Goal: Use online tool/utility: Utilize a website feature to perform a specific function

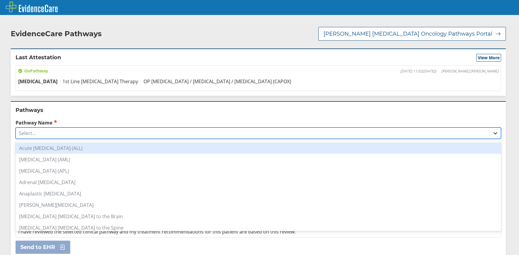
click at [492, 133] on icon at bounding box center [495, 133] width 6 height 6
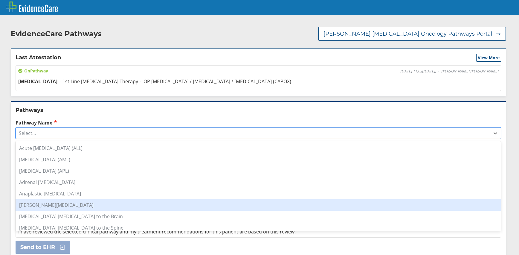
scroll to position [90, 0]
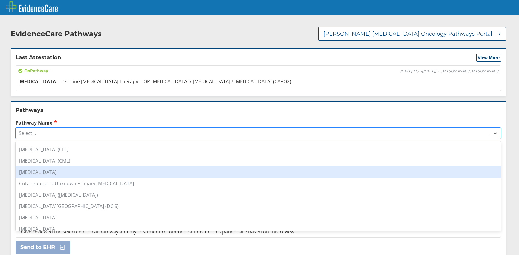
click at [37, 167] on div "[MEDICAL_DATA]" at bounding box center [259, 171] width 486 height 11
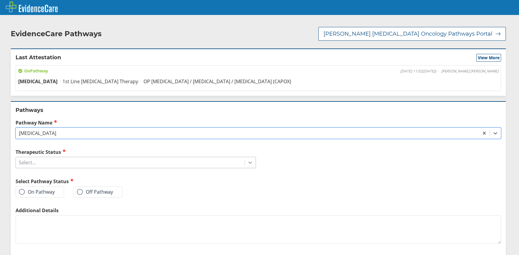
click at [250, 159] on icon at bounding box center [250, 162] width 6 height 6
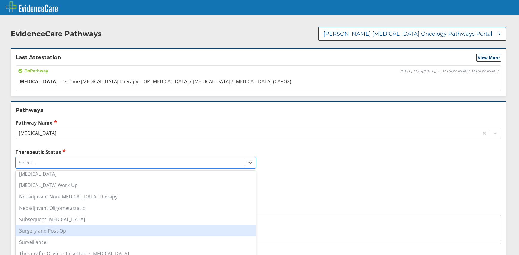
scroll to position [0, 0]
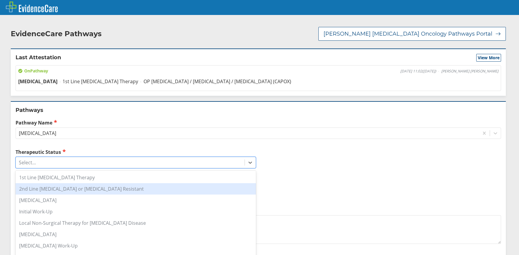
click at [57, 183] on div "2nd Line [MEDICAL_DATA] or [MEDICAL_DATA] Resistant" at bounding box center [136, 188] width 240 height 11
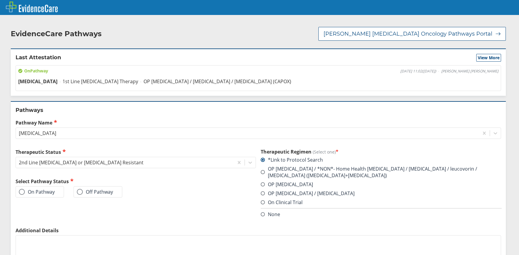
click at [22, 189] on span at bounding box center [22, 192] width 6 height 6
click at [0, 0] on input "On Pathway" at bounding box center [0, 0] width 0 height 0
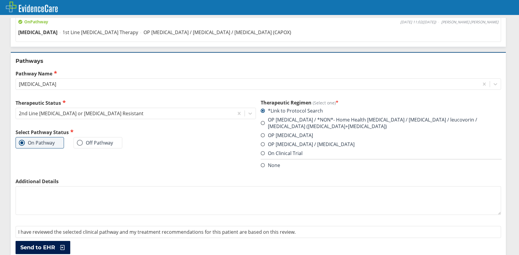
click at [38, 244] on span "Send to EHR" at bounding box center [37, 247] width 35 height 7
